Goal: Connect with others: Establish contact or relationships with other users

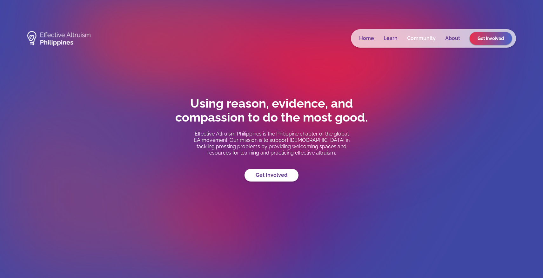
click at [424, 36] on link "Community" at bounding box center [421, 38] width 29 height 6
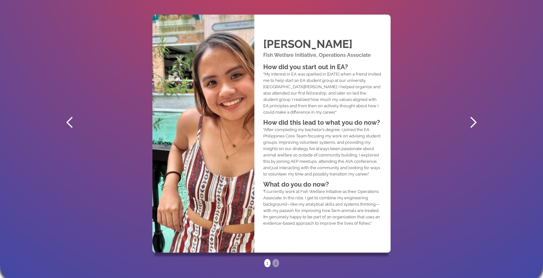
scroll to position [371, 0]
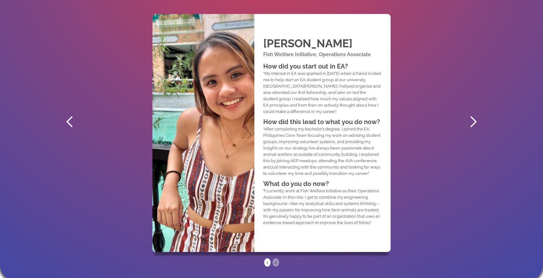
click at [472, 118] on div "next slide" at bounding box center [472, 122] width 13 height 13
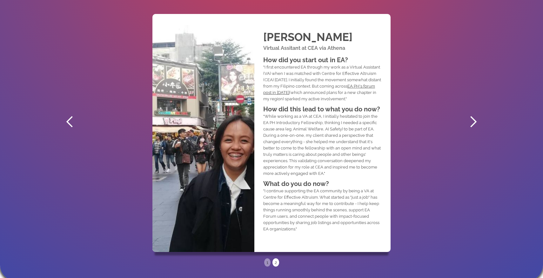
click at [472, 118] on div "next slide" at bounding box center [472, 122] width 13 height 13
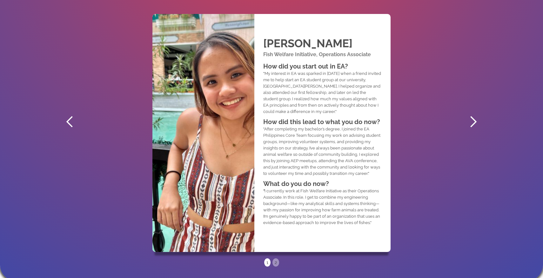
click at [472, 118] on div "next slide" at bounding box center [472, 122] width 13 height 13
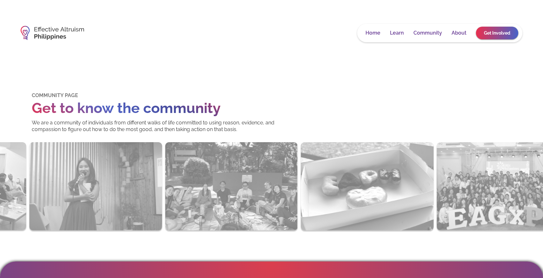
scroll to position [0, 0]
